Goal: Task Accomplishment & Management: Manage account settings

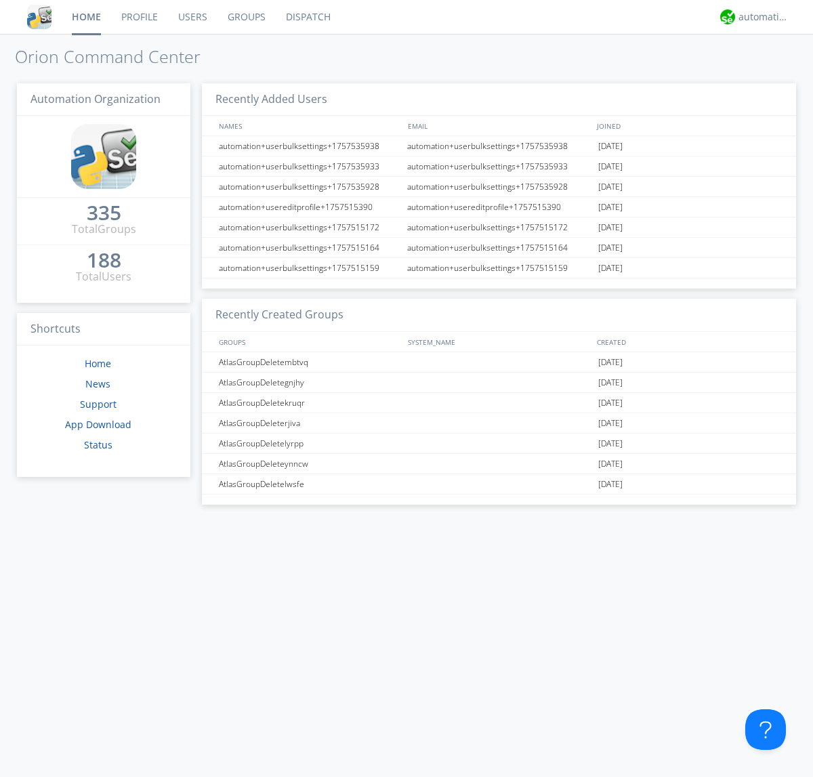
click at [192, 17] on link "Users" at bounding box center [192, 17] width 49 height 34
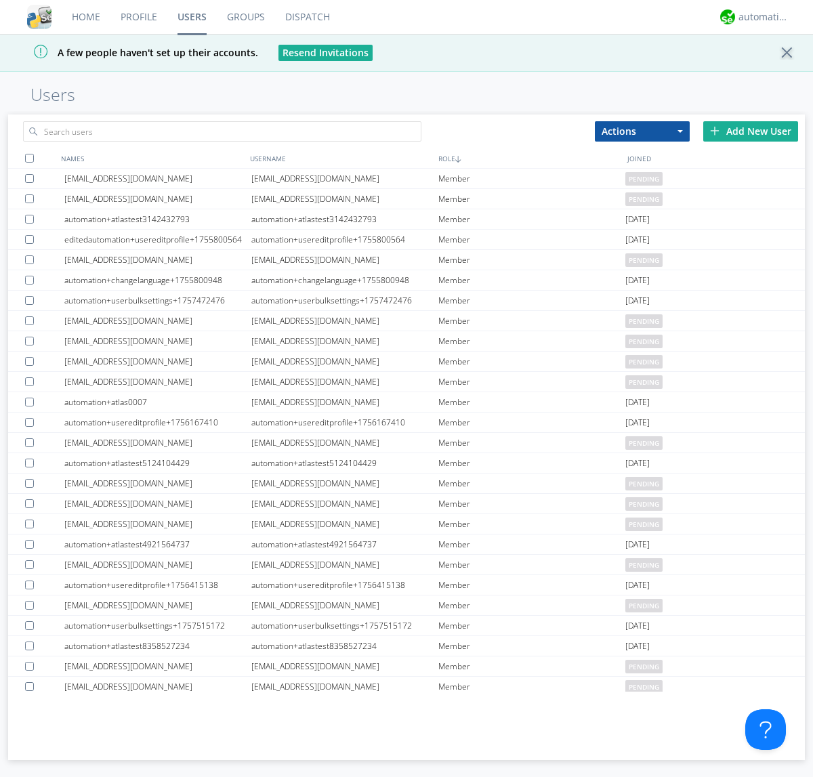
click at [751, 131] on div "Add New User" at bounding box center [750, 131] width 95 height 20
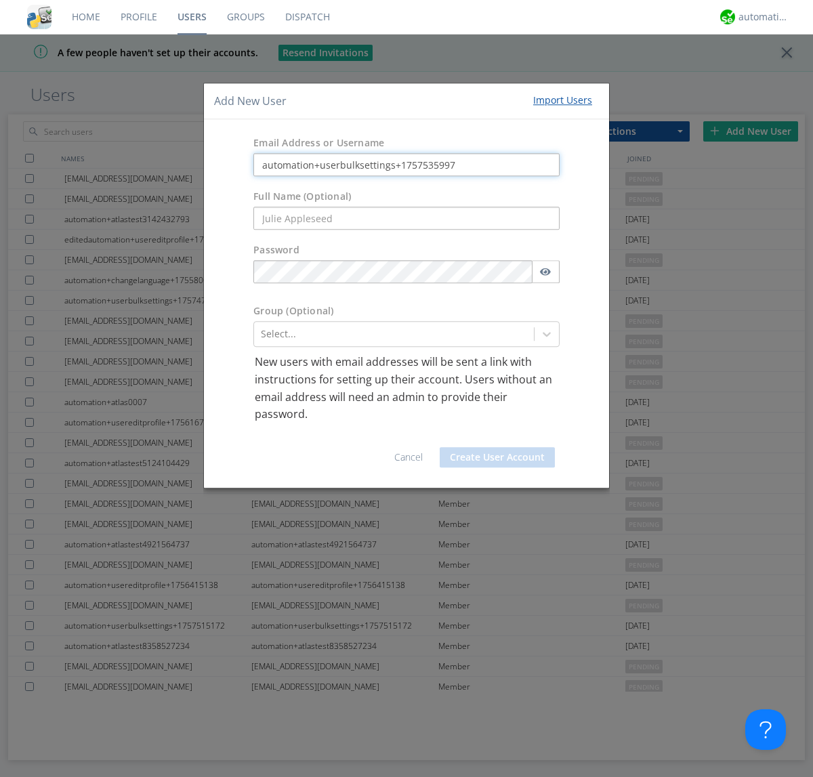
type input "automation+userbulksettings+1757535997"
click at [497, 457] on button "Create User Account" at bounding box center [497, 457] width 115 height 20
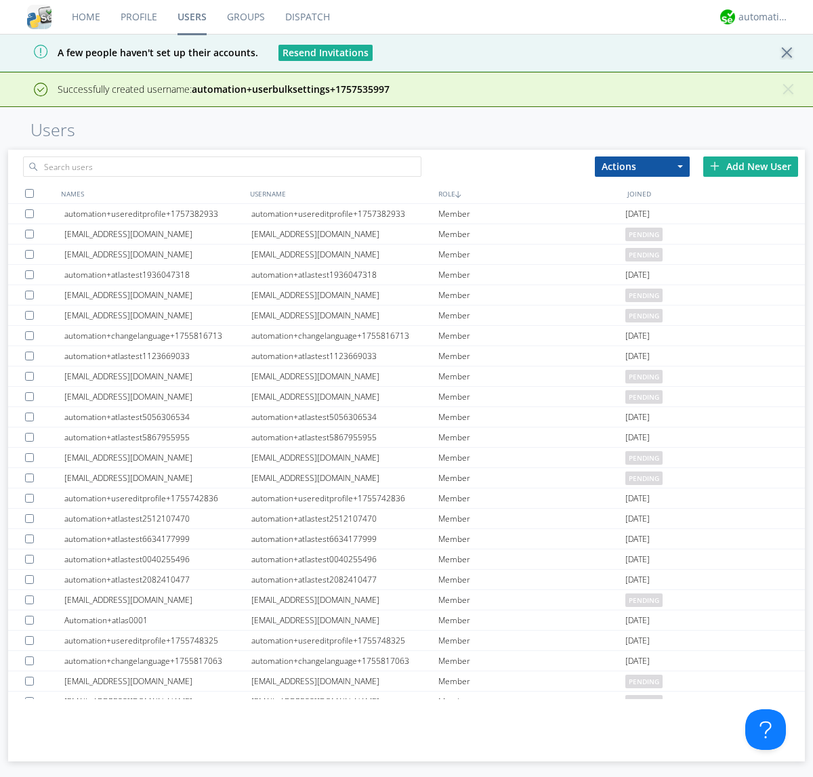
click at [751, 166] on div "Add New User" at bounding box center [750, 167] width 95 height 20
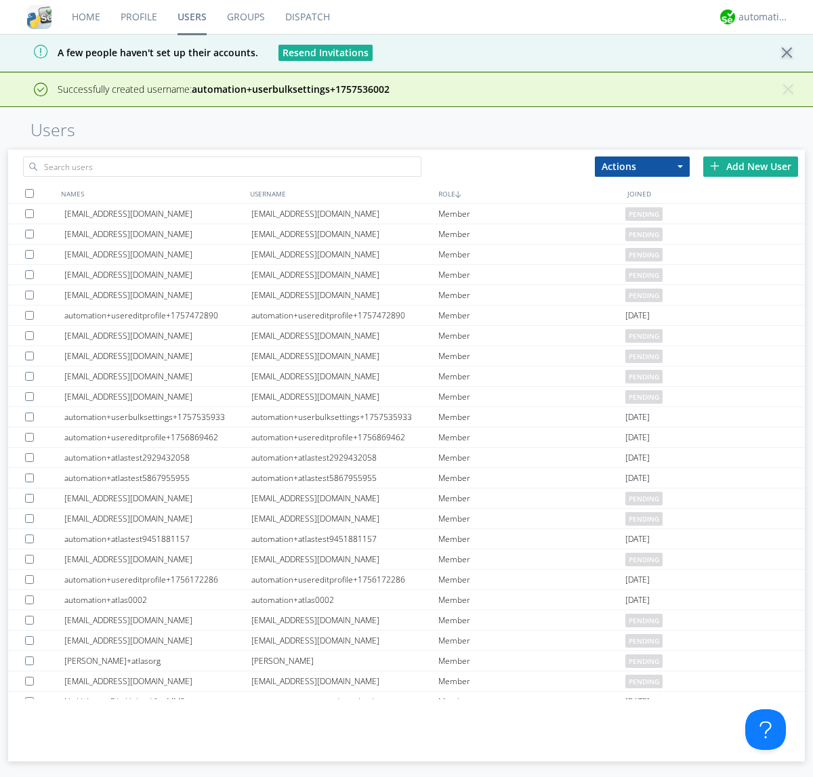
click at [751, 166] on div "Add New User" at bounding box center [750, 167] width 95 height 20
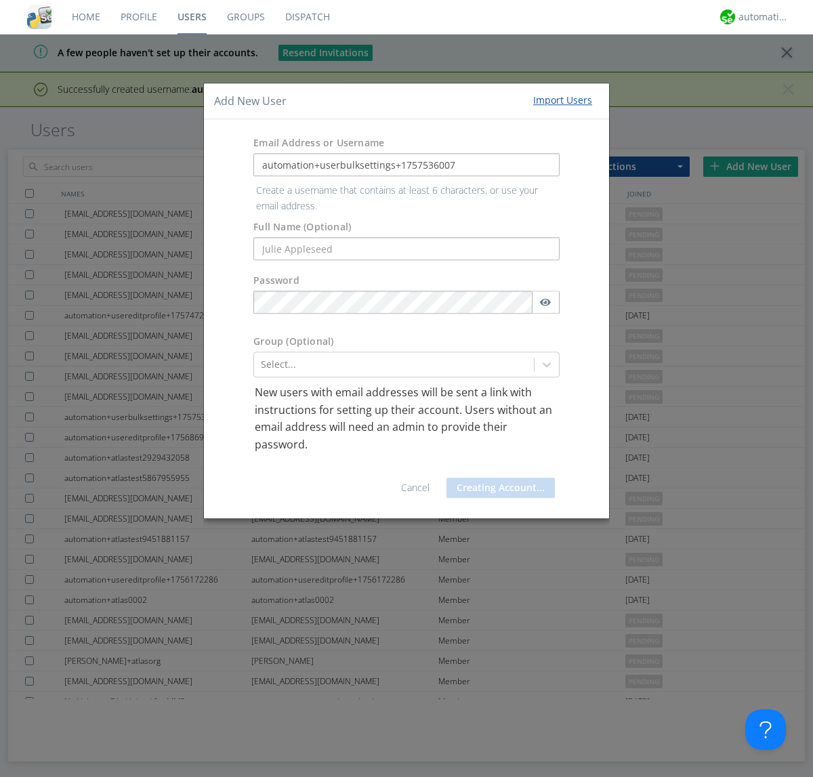
type input "automation+userbulksettings+1757536007"
click at [497, 478] on button "Creating Account..." at bounding box center [501, 488] width 108 height 20
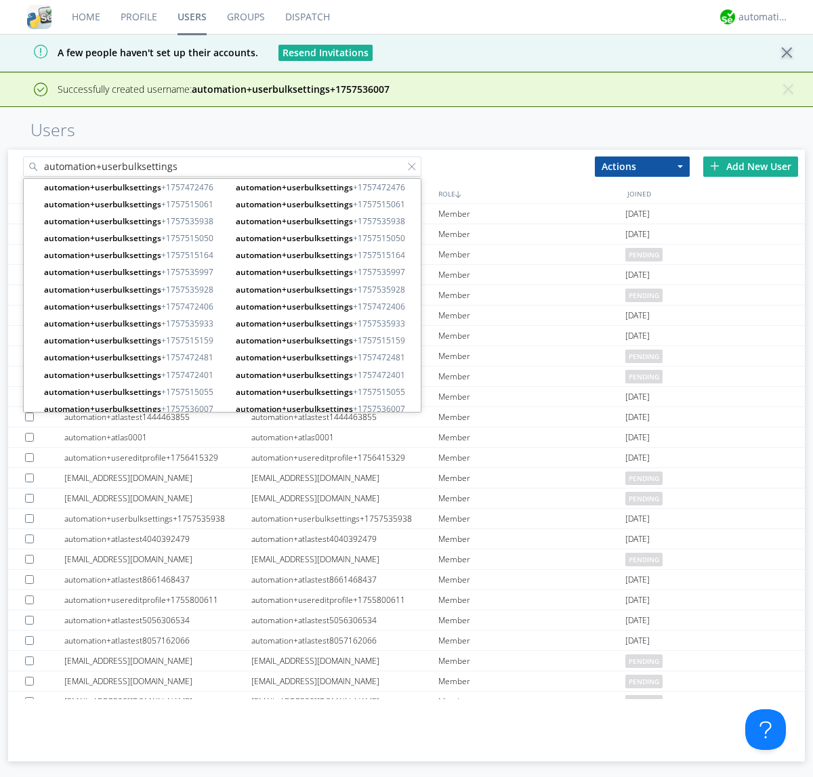
type input "automation+userbulksettings"
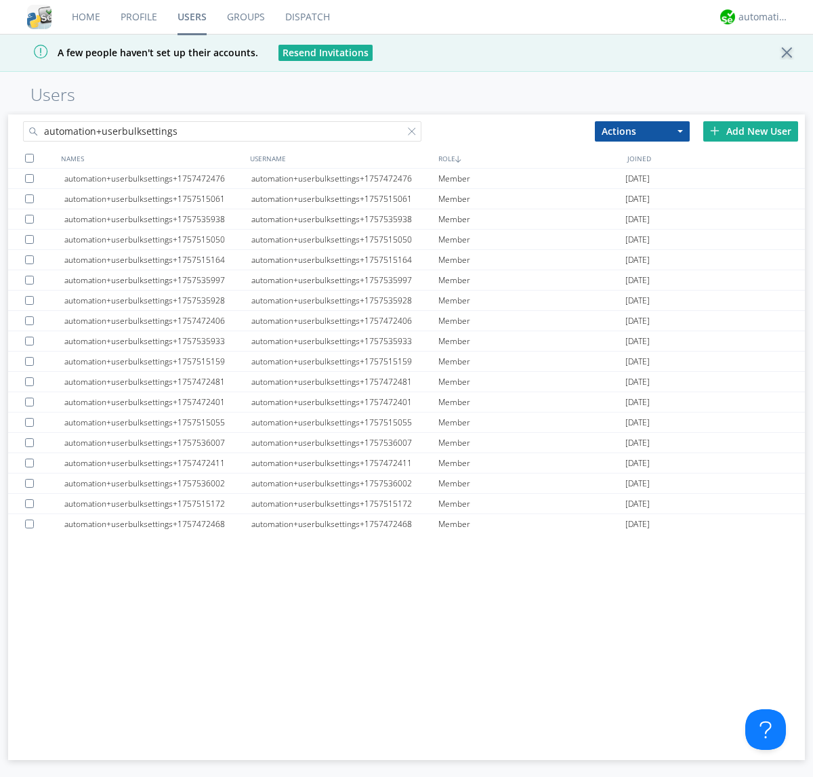
click at [29, 158] on div at bounding box center [29, 158] width 9 height 9
click at [642, 131] on button "Actions" at bounding box center [642, 131] width 95 height 20
click at [0, 0] on link "Edit Settings" at bounding box center [0, 0] width 0 height 0
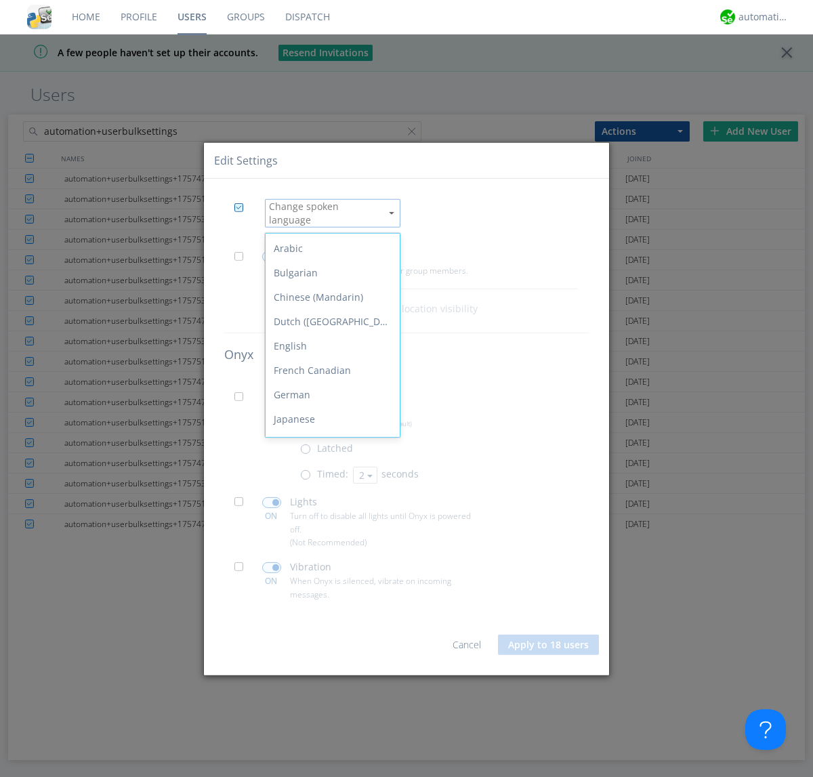
click at [329, 578] on div "Spanish" at bounding box center [333, 590] width 134 height 24
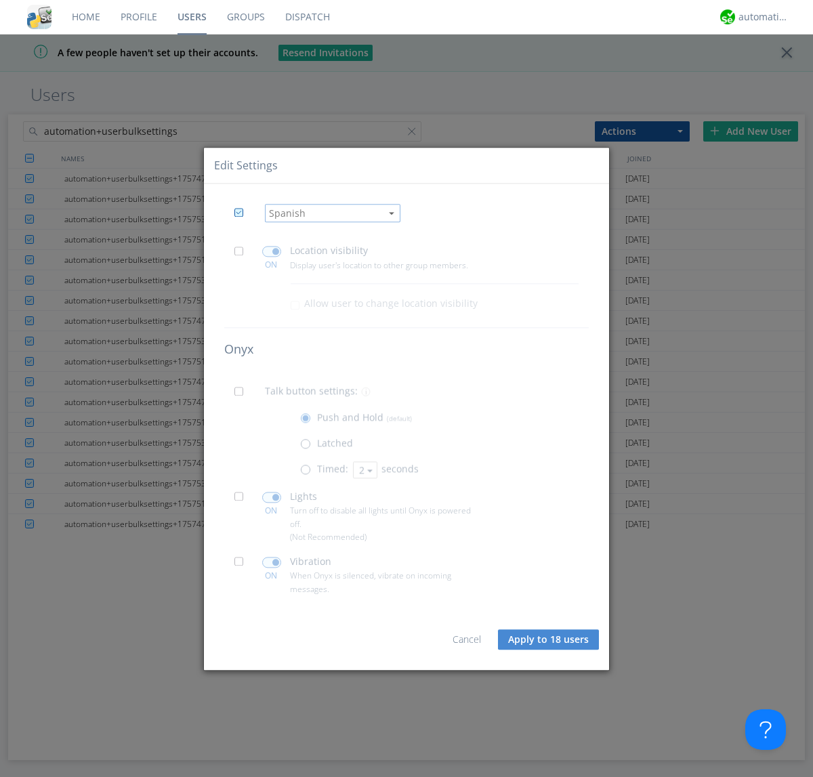
click at [243, 255] on span at bounding box center [242, 255] width 17 height 17
click at [0, 0] on input "checkbox" at bounding box center [0, 0] width 0 height 0
click at [271, 251] on span at bounding box center [271, 252] width 19 height 11
click at [0, 0] on input "checkbox" at bounding box center [0, 0] width 0 height 0
click at [243, 396] on span at bounding box center [242, 396] width 17 height 17
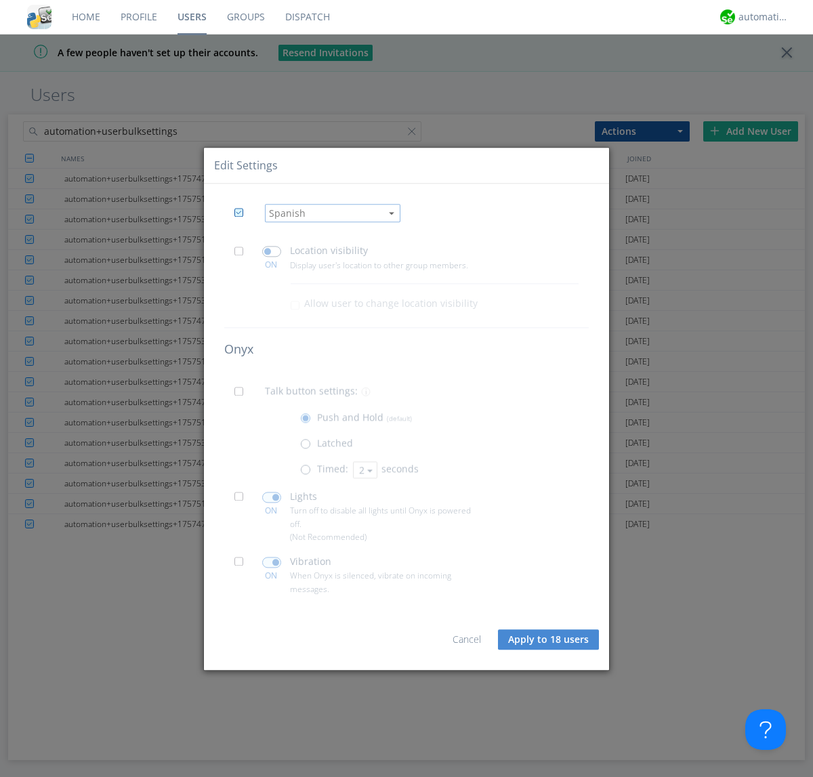
click at [0, 0] on input "checkbox" at bounding box center [0, 0] width 0 height 0
click at [308, 473] on span at bounding box center [308, 473] width 17 height 17
click at [0, 0] on input "radio" at bounding box center [0, 0] width 0 height 0
click at [364, 470] on button "2" at bounding box center [365, 469] width 24 height 17
click at [0, 0] on link "3" at bounding box center [0, 0] width 0 height 0
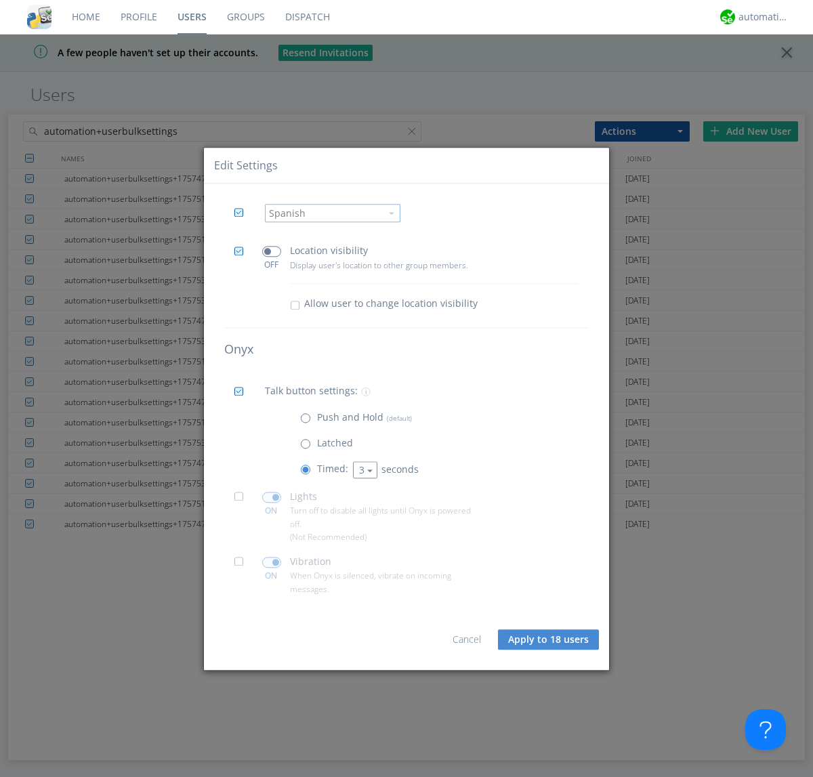
click at [243, 501] on span at bounding box center [242, 501] width 17 height 17
click at [0, 0] on input "checkbox" at bounding box center [0, 0] width 0 height 0
click at [271, 497] on span at bounding box center [271, 497] width 19 height 11
click at [0, 0] on input "checkbox" at bounding box center [0, 0] width 0 height 0
click at [243, 566] on span at bounding box center [242, 566] width 17 height 17
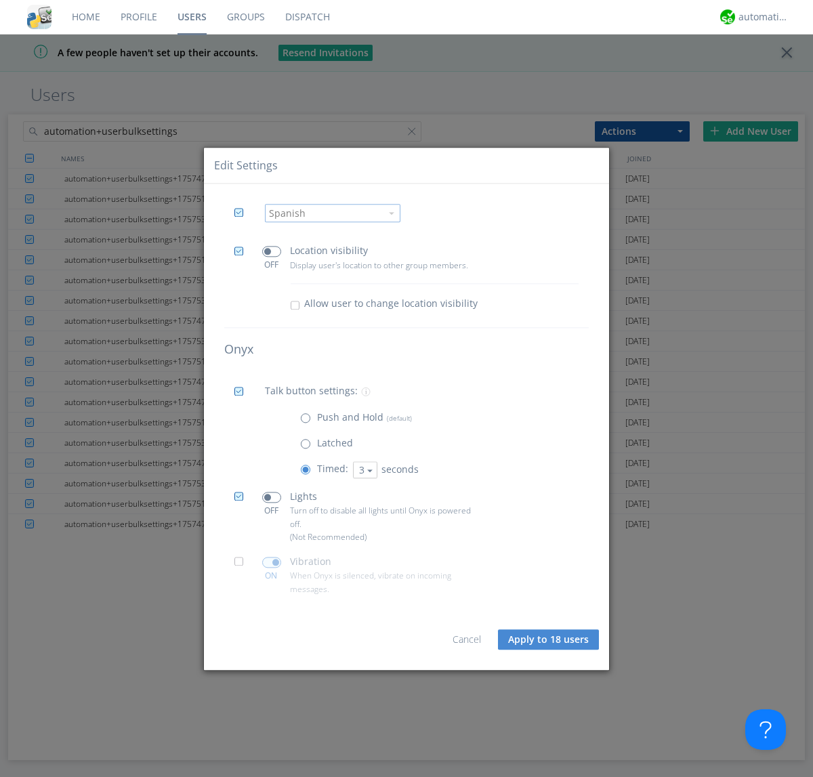
click at [0, 0] on input "checkbox" at bounding box center [0, 0] width 0 height 0
click at [271, 562] on span at bounding box center [271, 562] width 19 height 11
click at [0, 0] on input "checkbox" at bounding box center [0, 0] width 0 height 0
